Goal: Find contact information: Find contact information

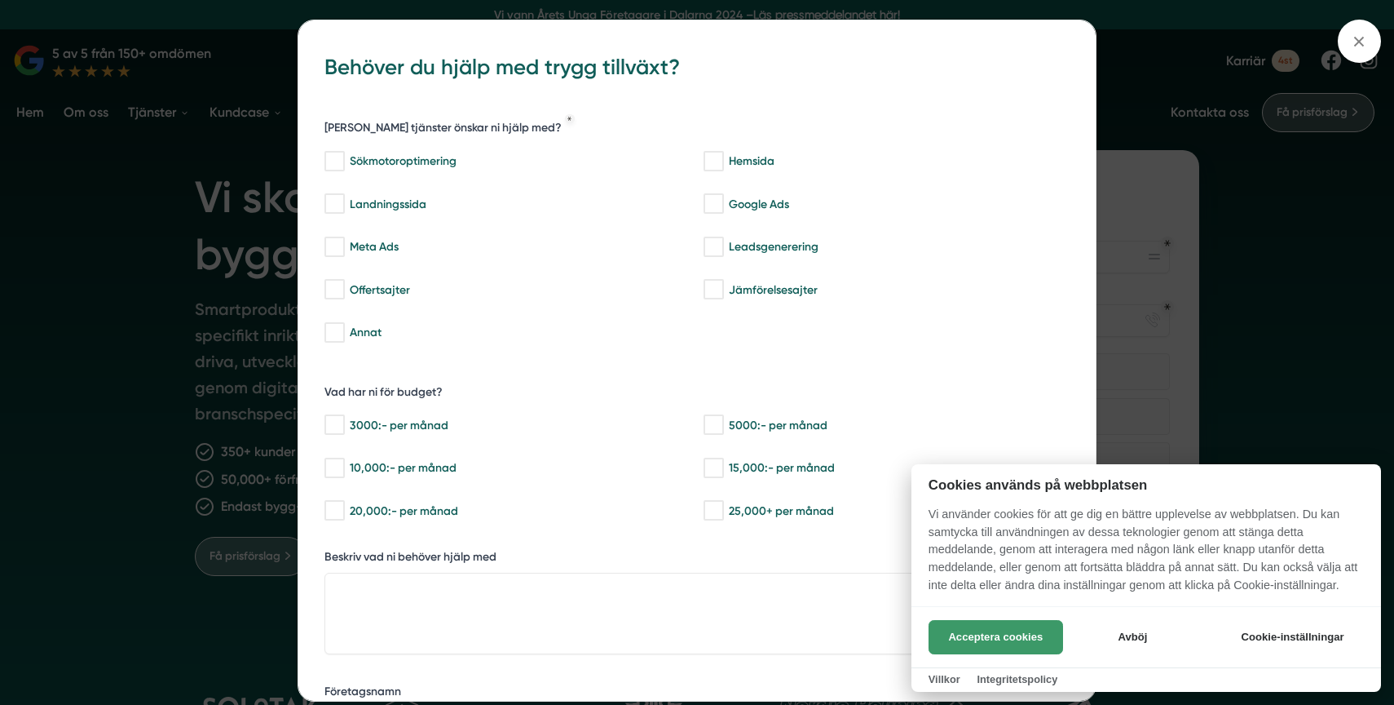
click at [1022, 644] on button "Acceptera cookies" at bounding box center [996, 637] width 135 height 34
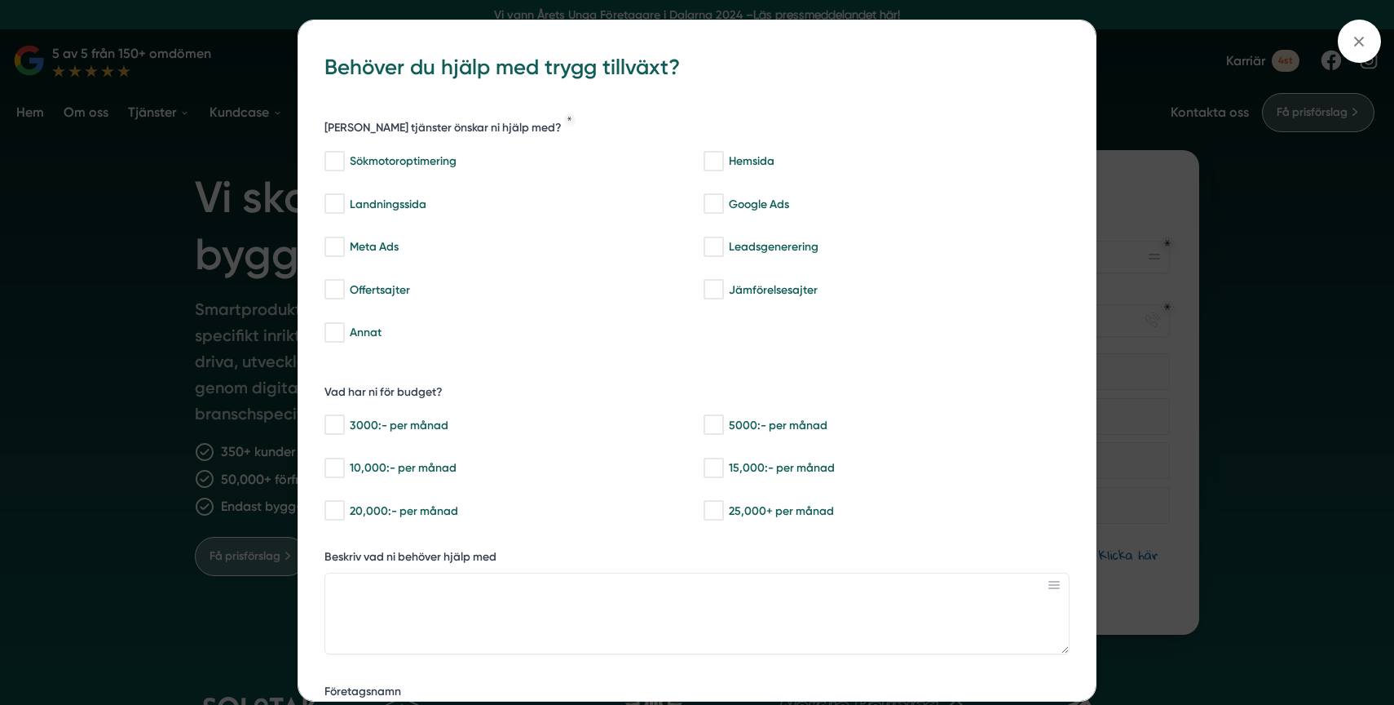
click at [119, 254] on div "bbc9b822-b2c6-488a-ab3e-9a2d59e49c7c Behöver du hjälp med trygg tillväxt? [PERS…" at bounding box center [697, 352] width 1394 height 705
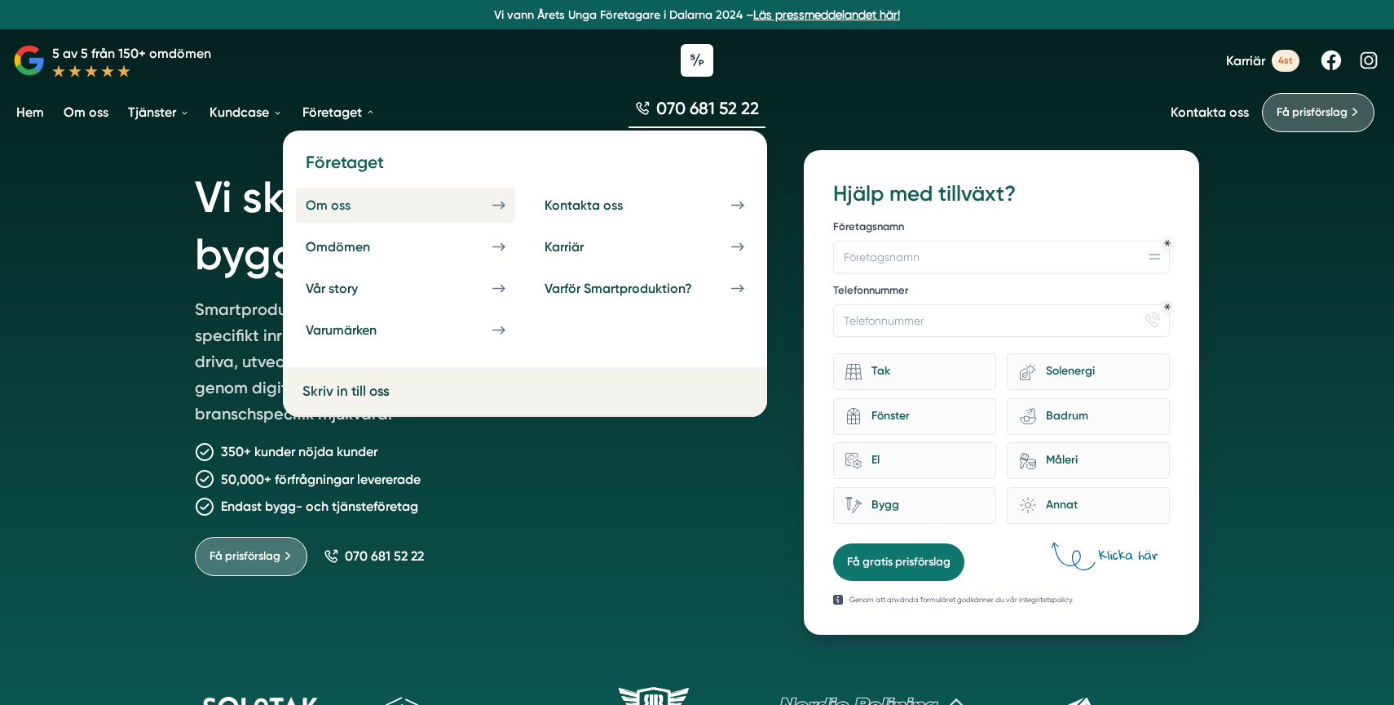
click at [335, 206] on div "Om oss" at bounding box center [348, 204] width 84 height 15
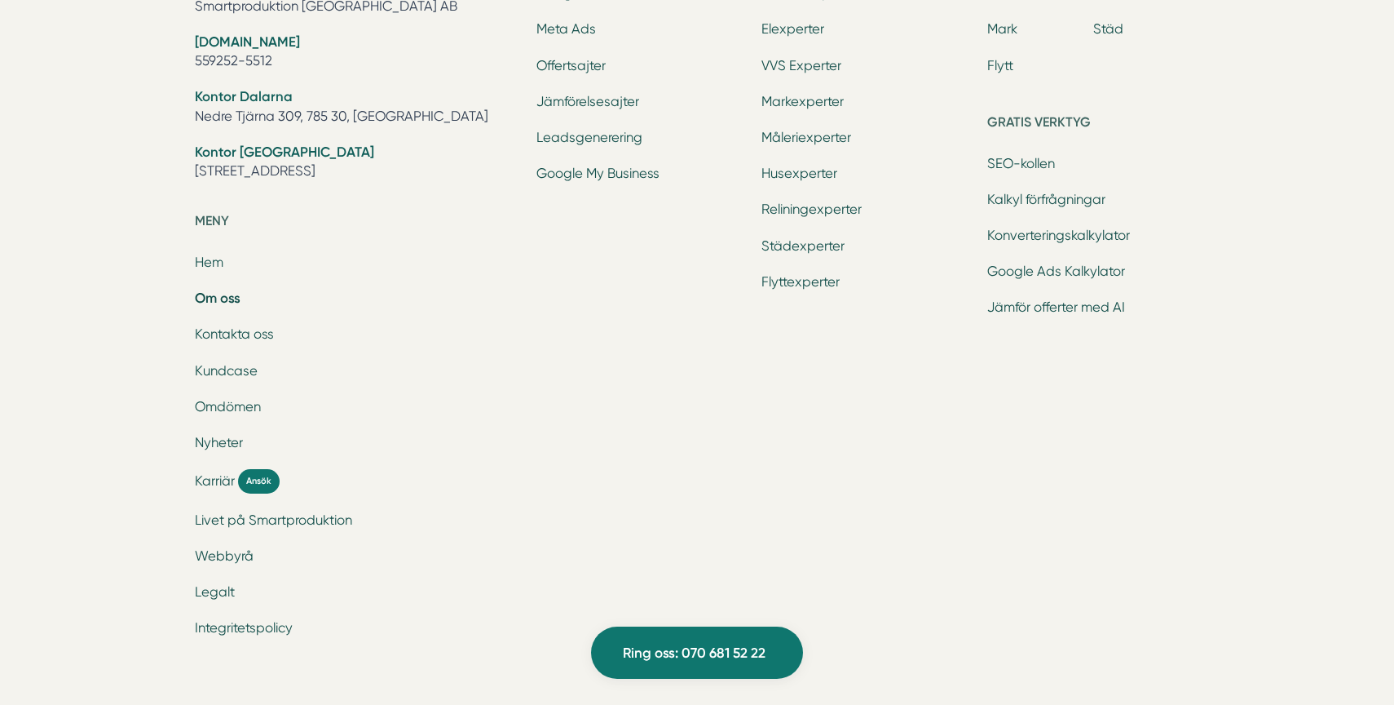
scroll to position [5558, 0]
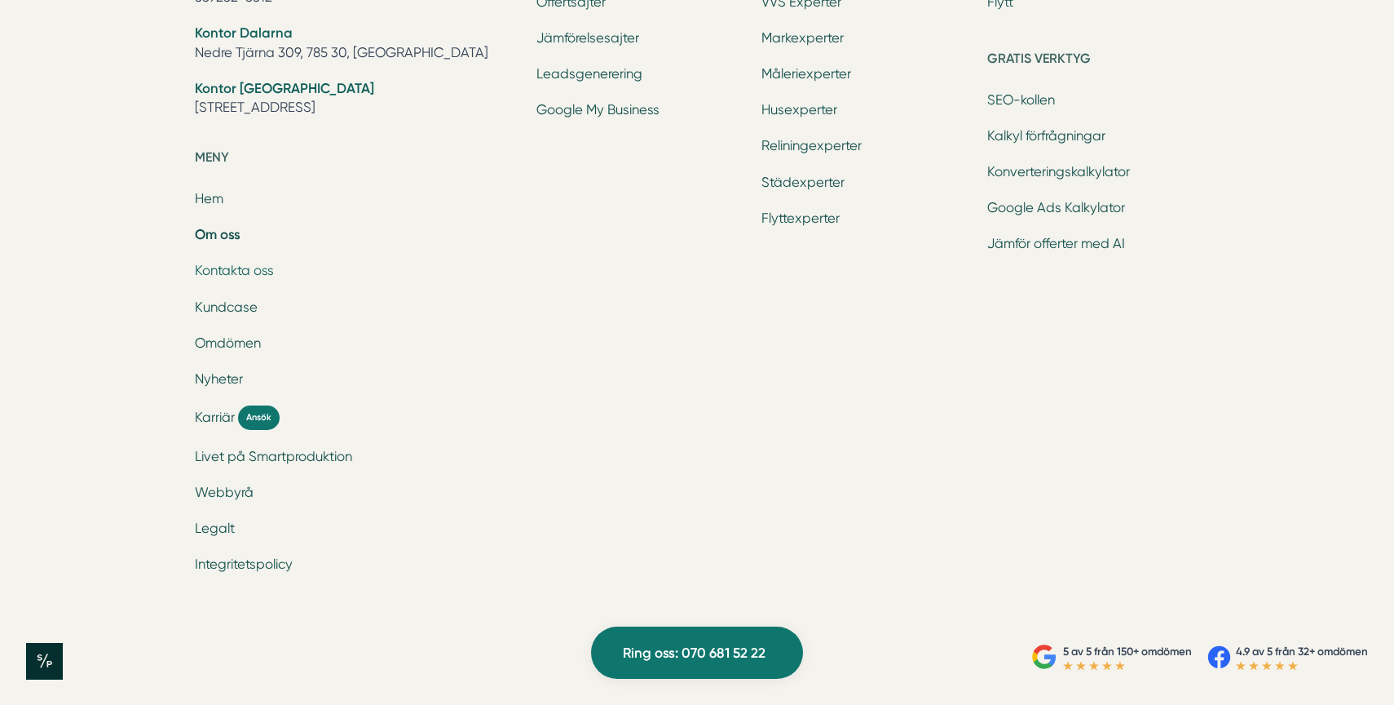
click at [227, 270] on link "Kontakta oss" at bounding box center [234, 270] width 79 height 15
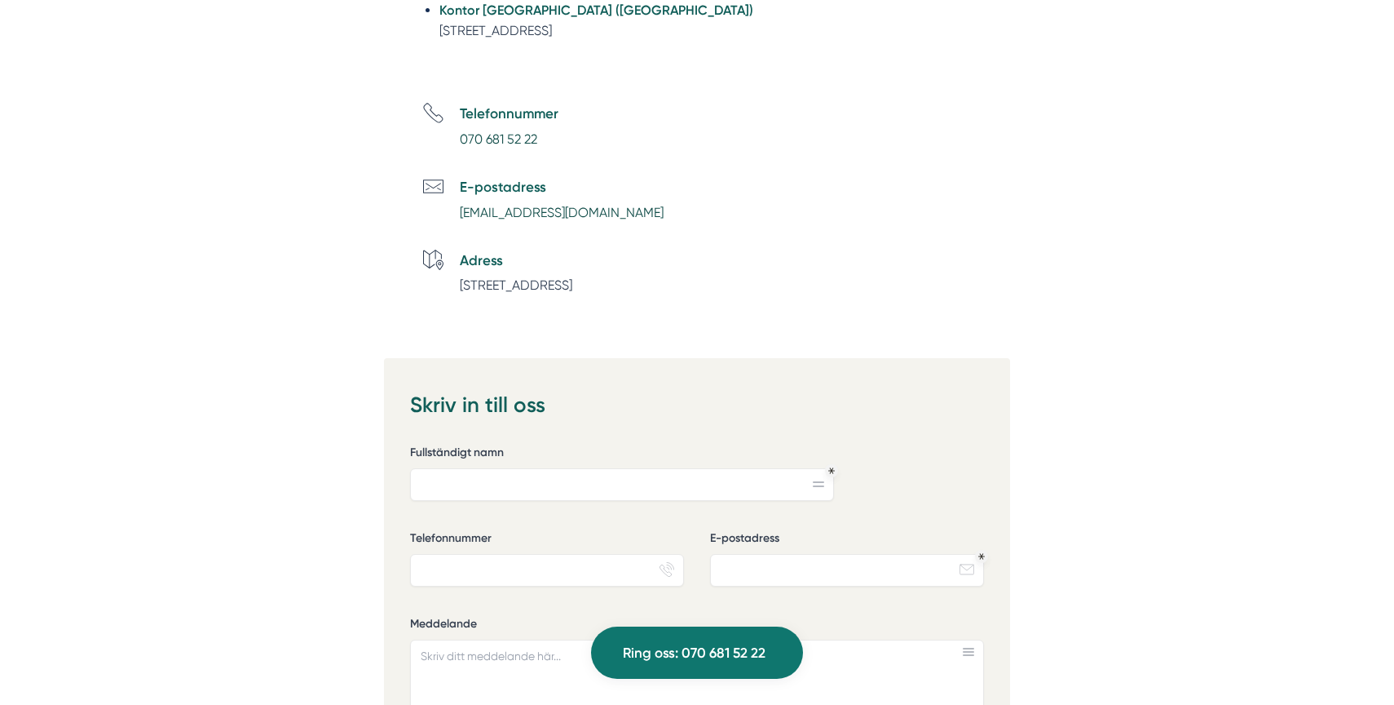
scroll to position [887, 0]
